Goal: Navigation & Orientation: Find specific page/section

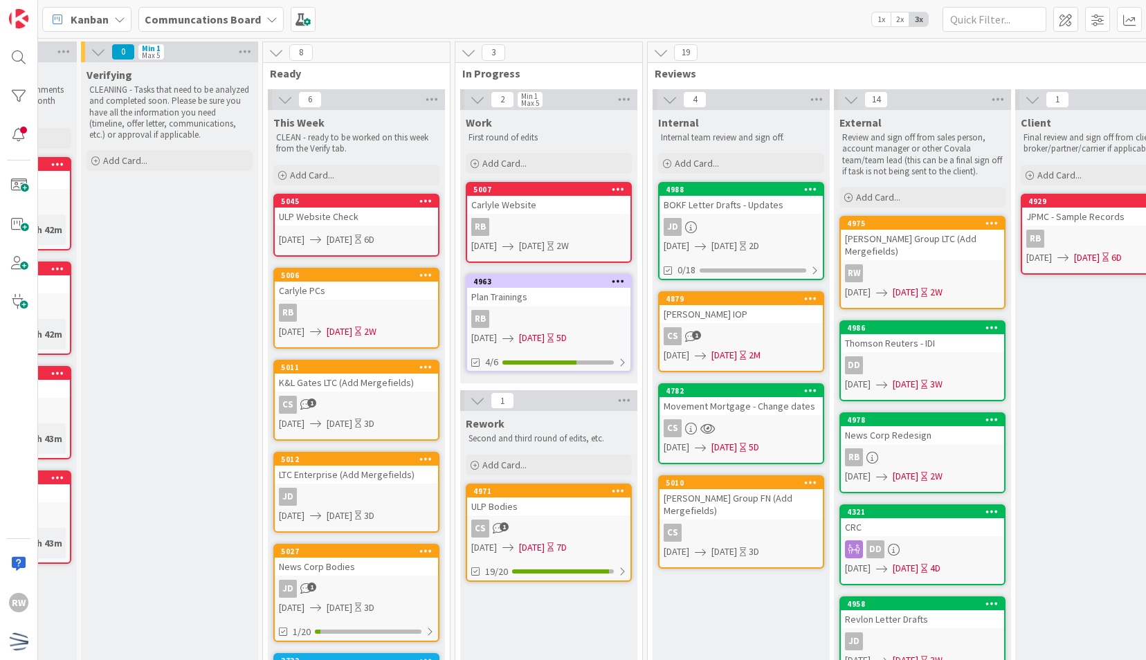
scroll to position [107, 143]
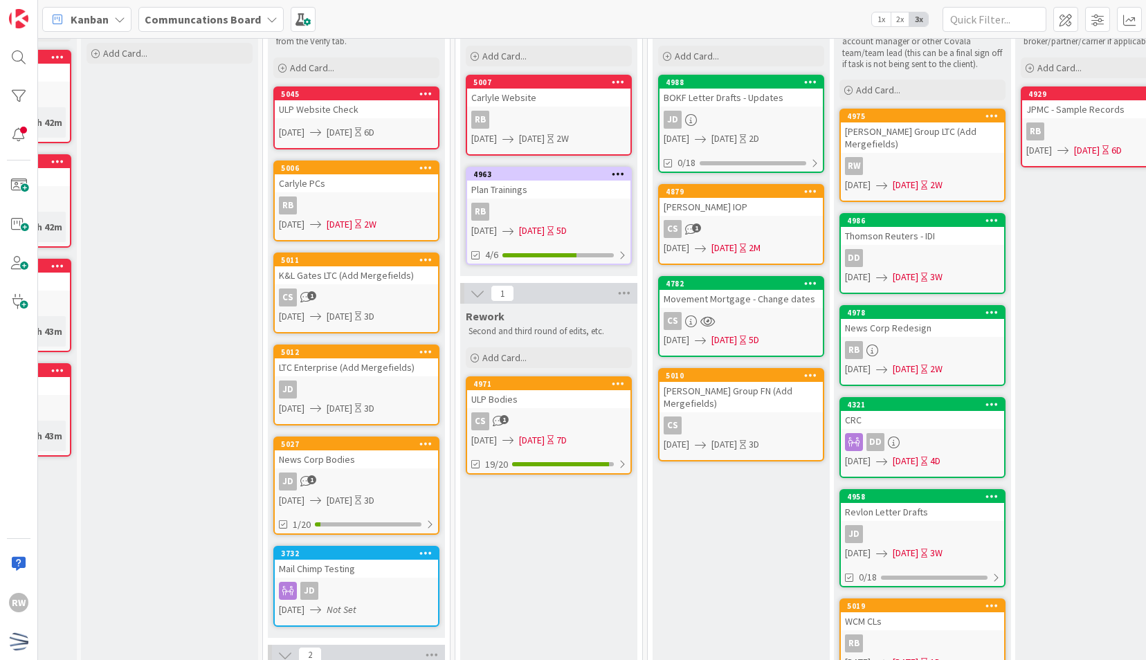
click at [370, 274] on div "K&L Gates LTC (Add Mergefields)" at bounding box center [356, 275] width 163 height 18
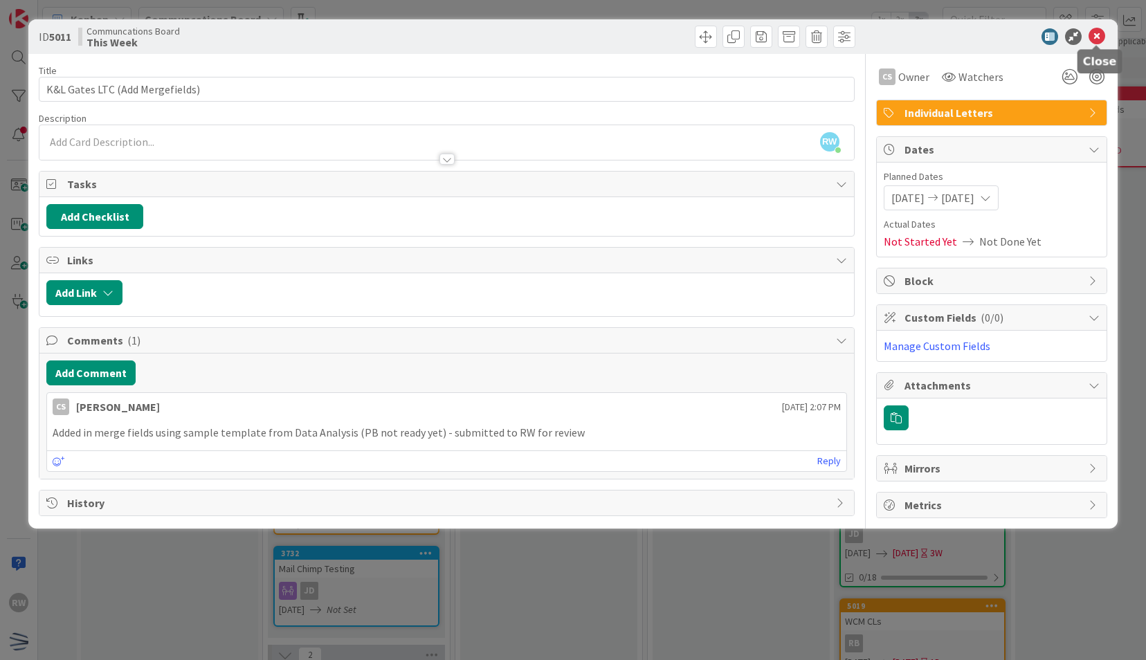
click at [1093, 35] on icon at bounding box center [1097, 36] width 17 height 17
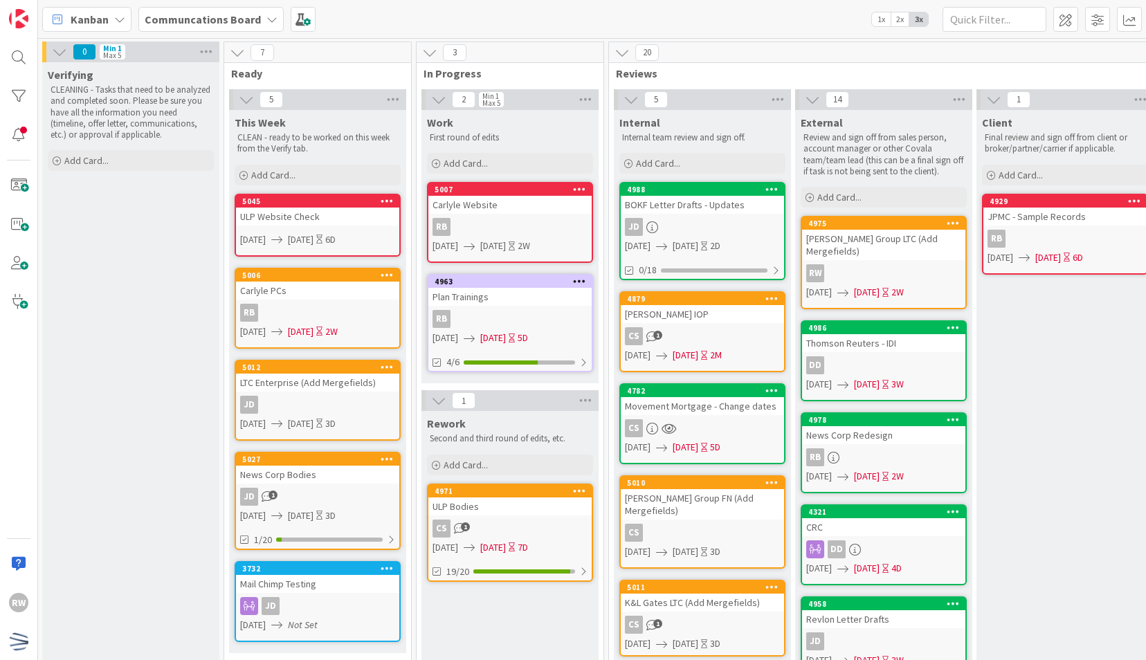
scroll to position [0, 183]
click at [176, 403] on div "Verifying CLEANING - Tasks that need to be analyzed and completed soon. Please …" at bounding box center [130, 658] width 177 height 1192
click at [279, 473] on div "News Corp Bodies" at bounding box center [316, 475] width 163 height 18
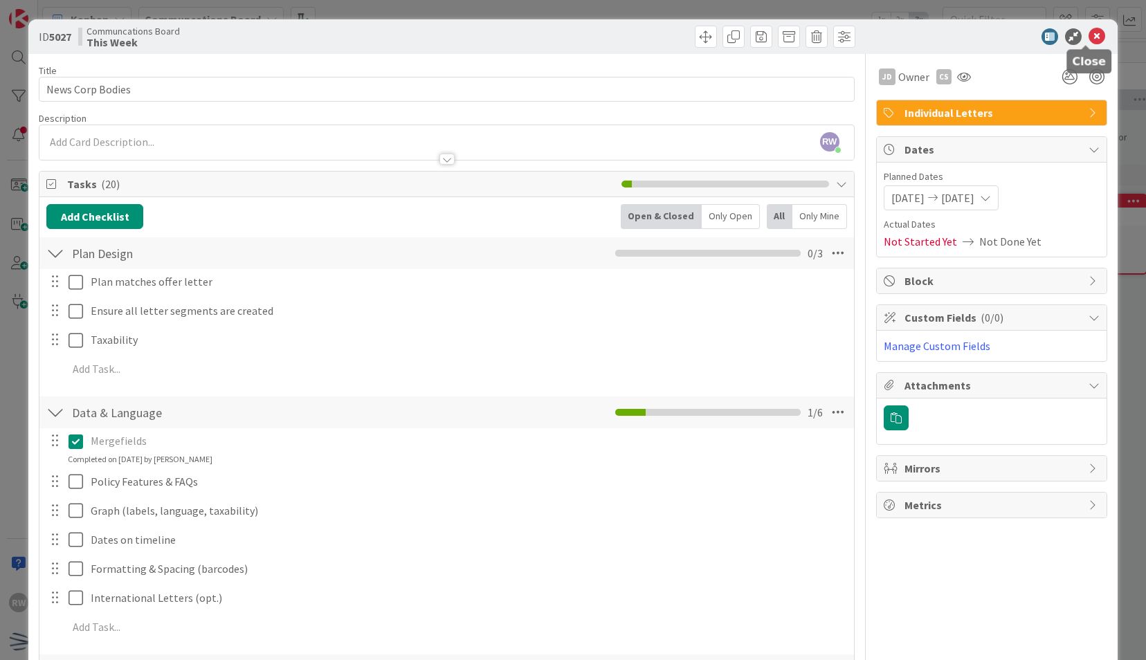
click at [1089, 35] on icon at bounding box center [1097, 36] width 17 height 17
